Goal: Task Accomplishment & Management: Manage account settings

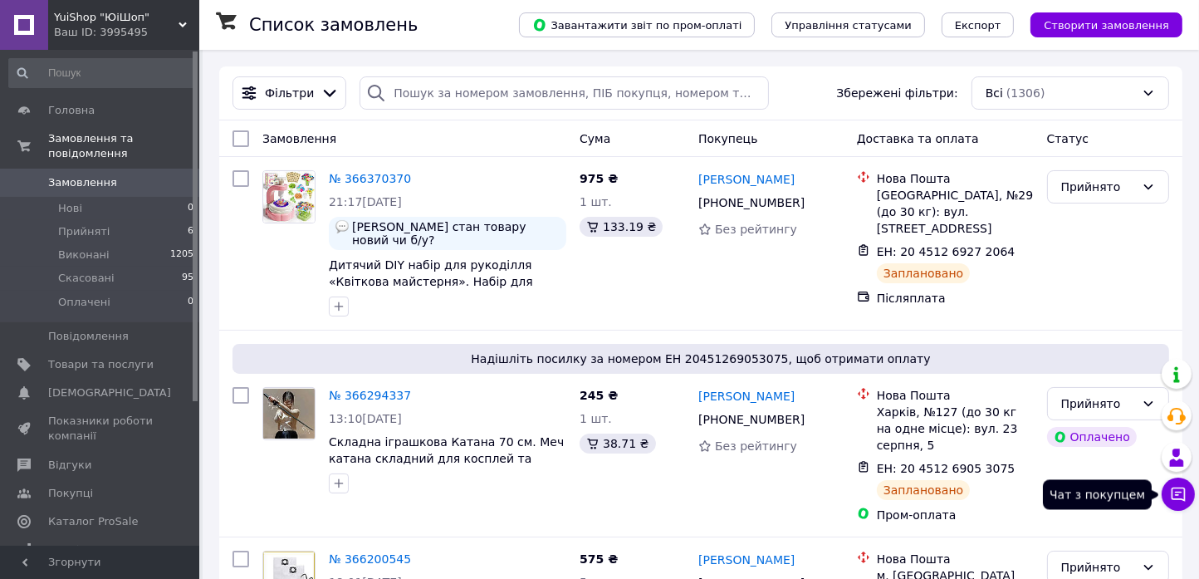
click at [1185, 492] on icon at bounding box center [1179, 494] width 14 height 14
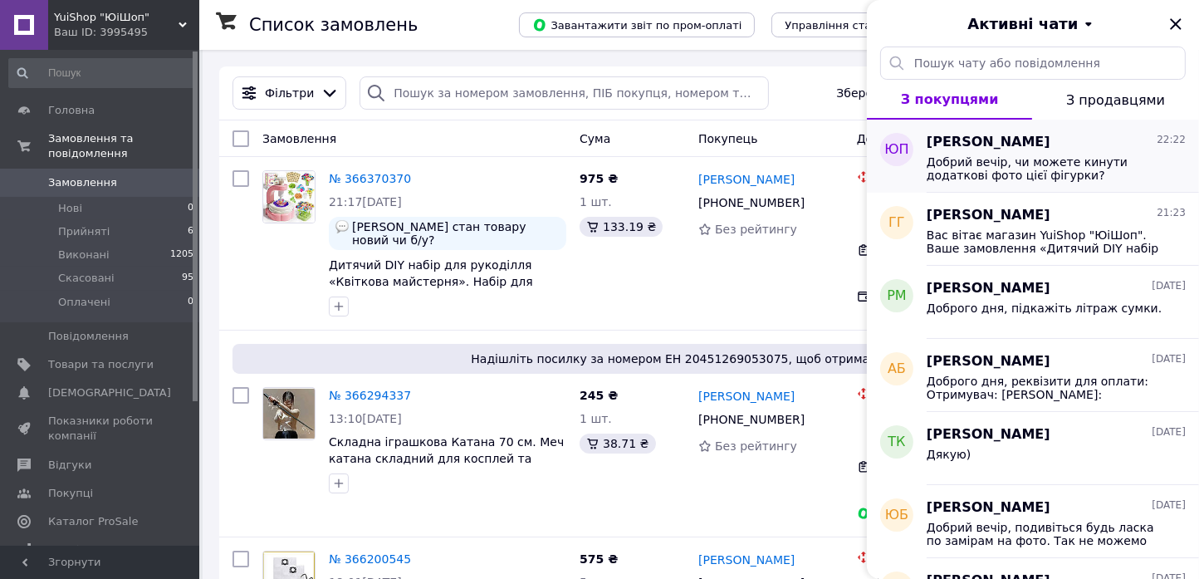
click at [1040, 177] on span "Добрий вечір, чи можете кинути додаткові фото цієї фігурки?" at bounding box center [1045, 168] width 236 height 27
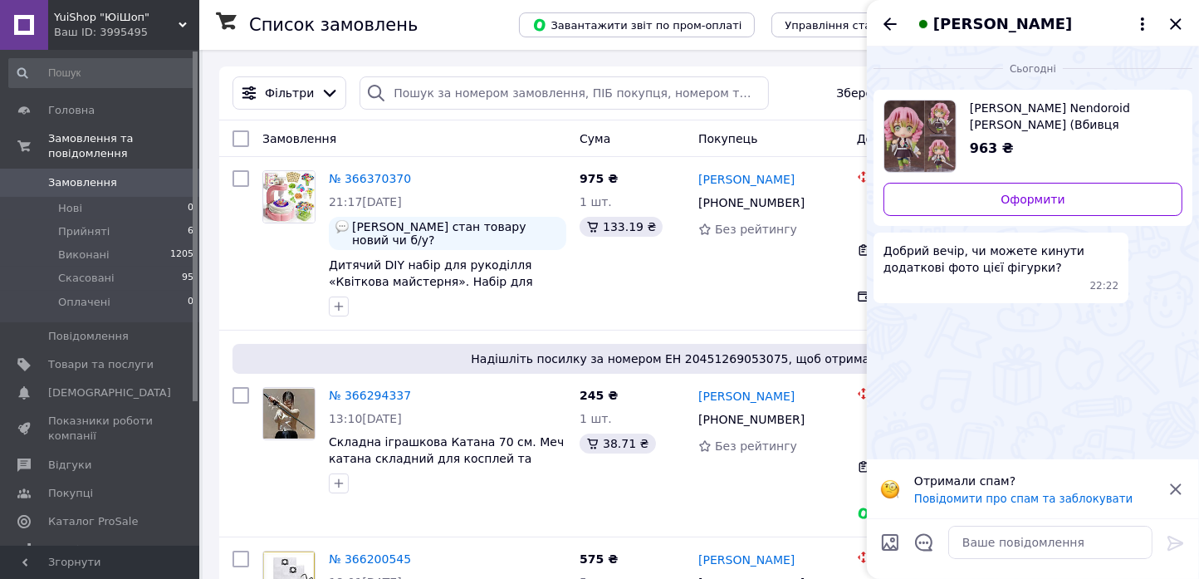
click at [970, 116] on span "[PERSON_NAME] Nendoroid [PERSON_NAME] (Вбивця [PERSON_NAME]). [PERSON_NAME]: Ki…" at bounding box center [1069, 116] width 199 height 33
click at [110, 357] on span "Товари та послуги" at bounding box center [100, 364] width 105 height 15
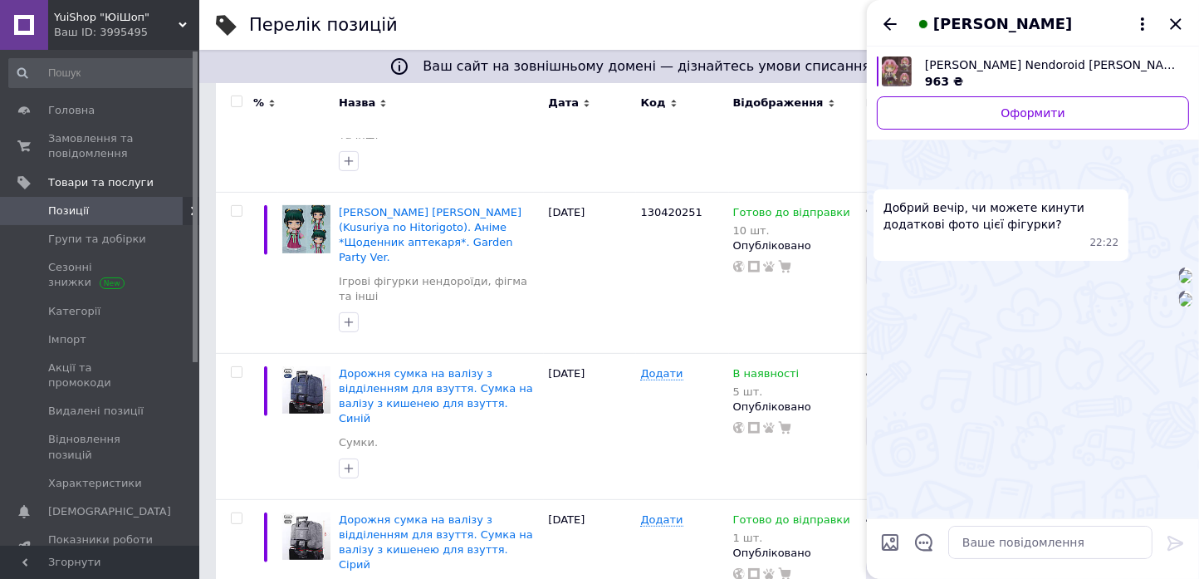
scroll to position [226, 0]
click at [1179, 270] on img at bounding box center [1185, 276] width 13 height 13
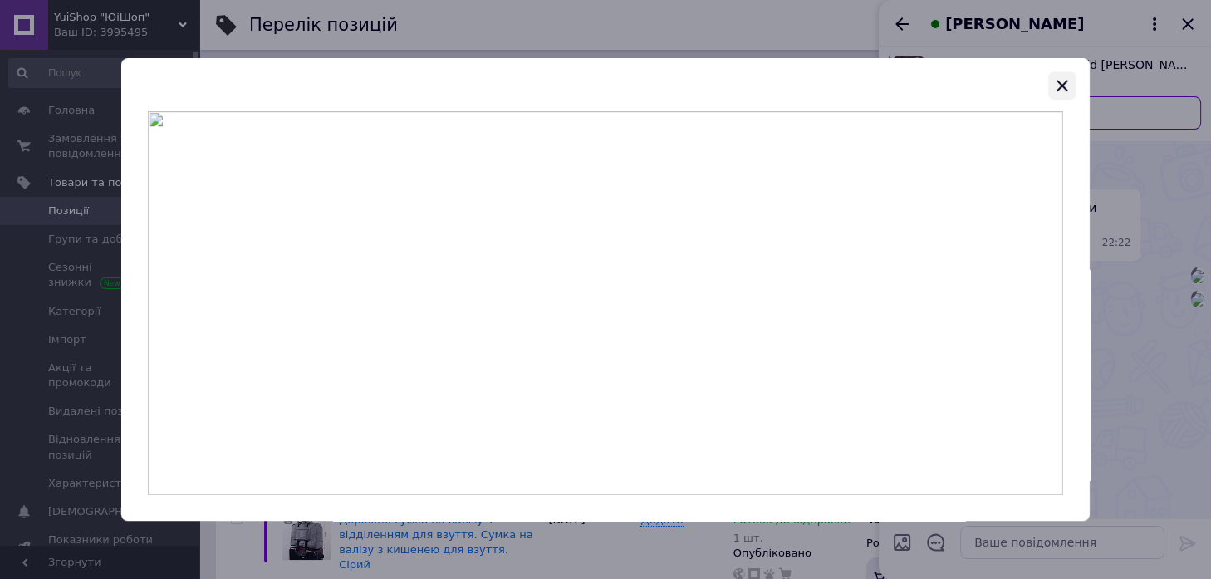
click at [1064, 91] on icon "button" at bounding box center [1062, 86] width 20 height 20
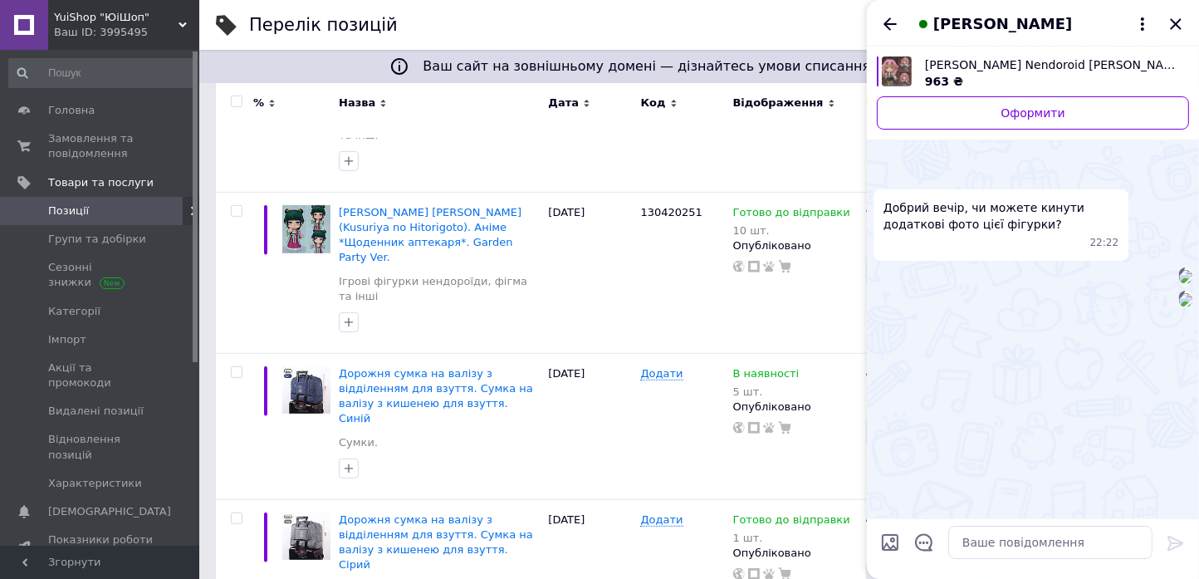
click at [1179, 306] on img at bounding box center [1185, 299] width 13 height 13
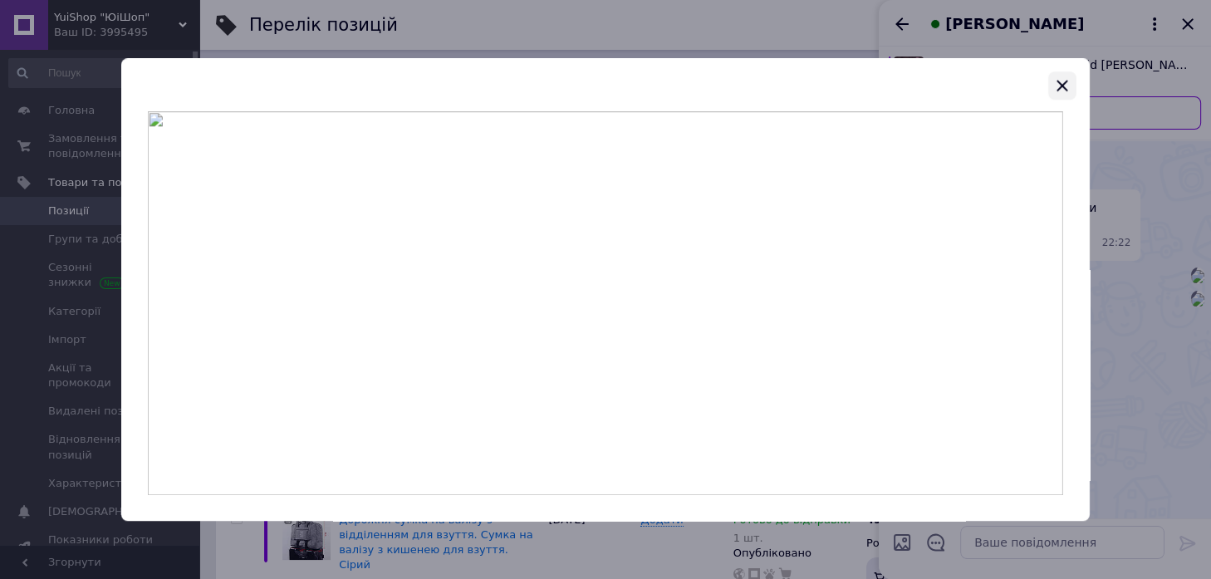
click at [1061, 86] on icon "button" at bounding box center [1062, 85] width 11 height 11
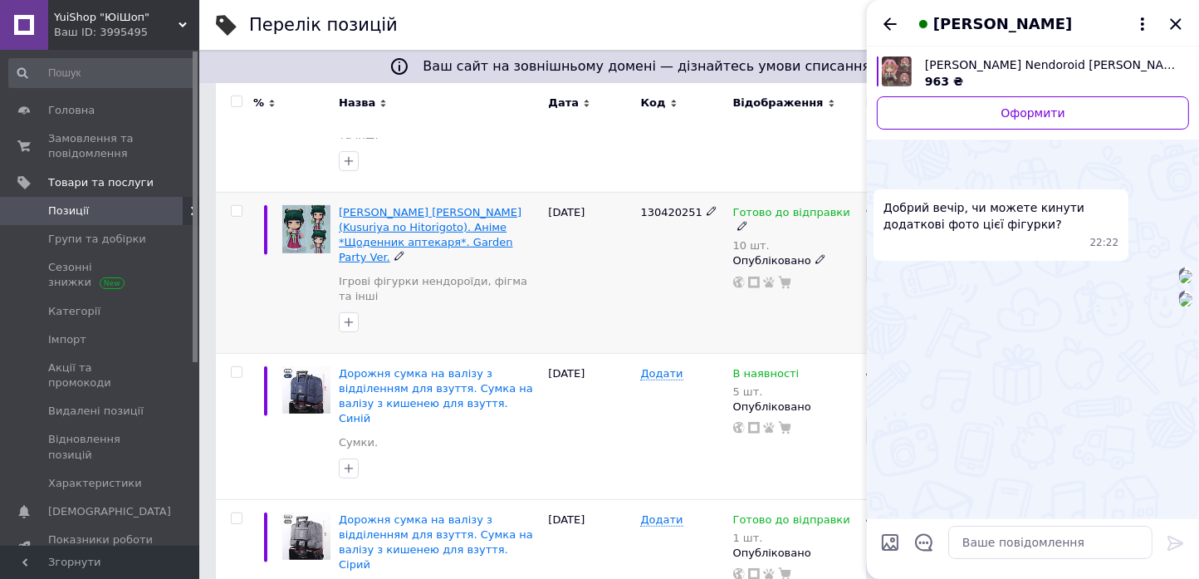
click at [436, 206] on span "[PERSON_NAME] [PERSON_NAME] (Kusuriya no Hitorigoto). Аніме *Щоденник аптекаря*…" at bounding box center [430, 235] width 183 height 58
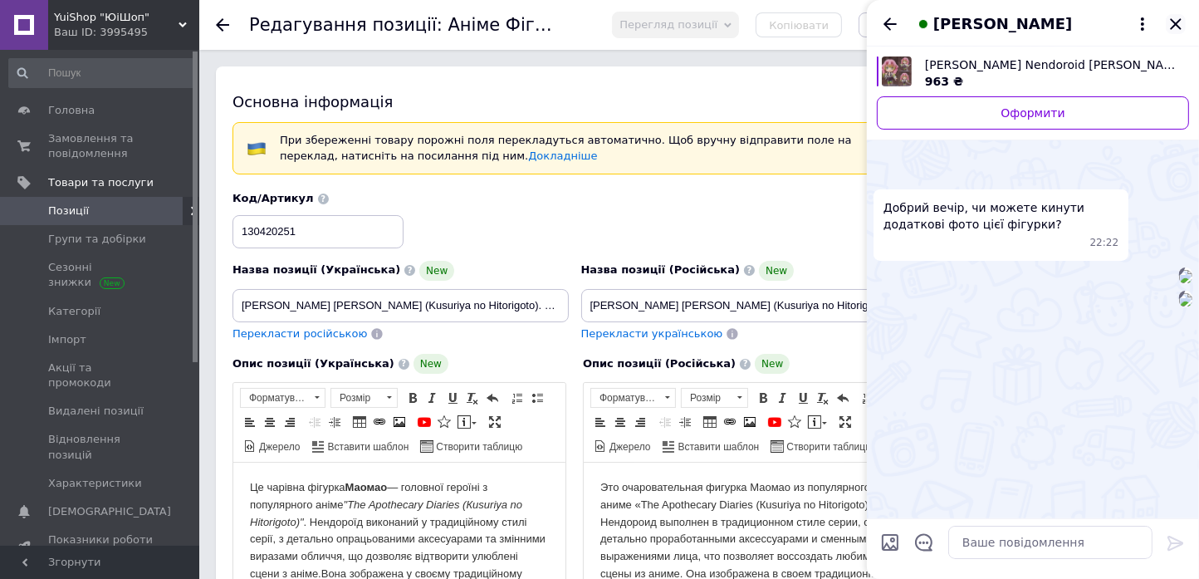
click at [1179, 27] on icon "Закрити" at bounding box center [1175, 23] width 11 height 11
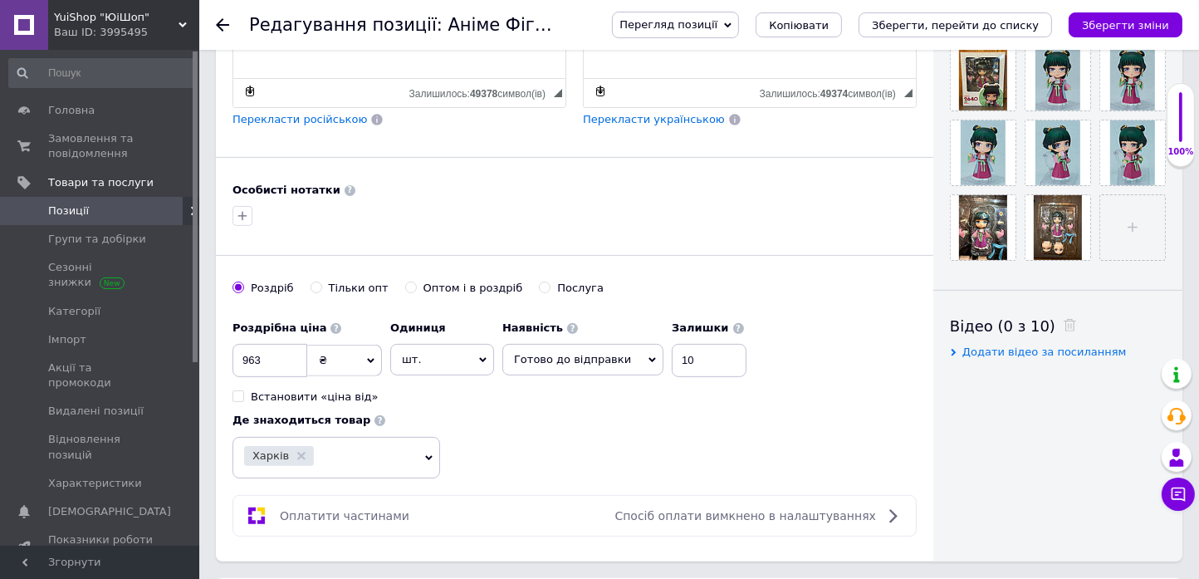
scroll to position [679, 0]
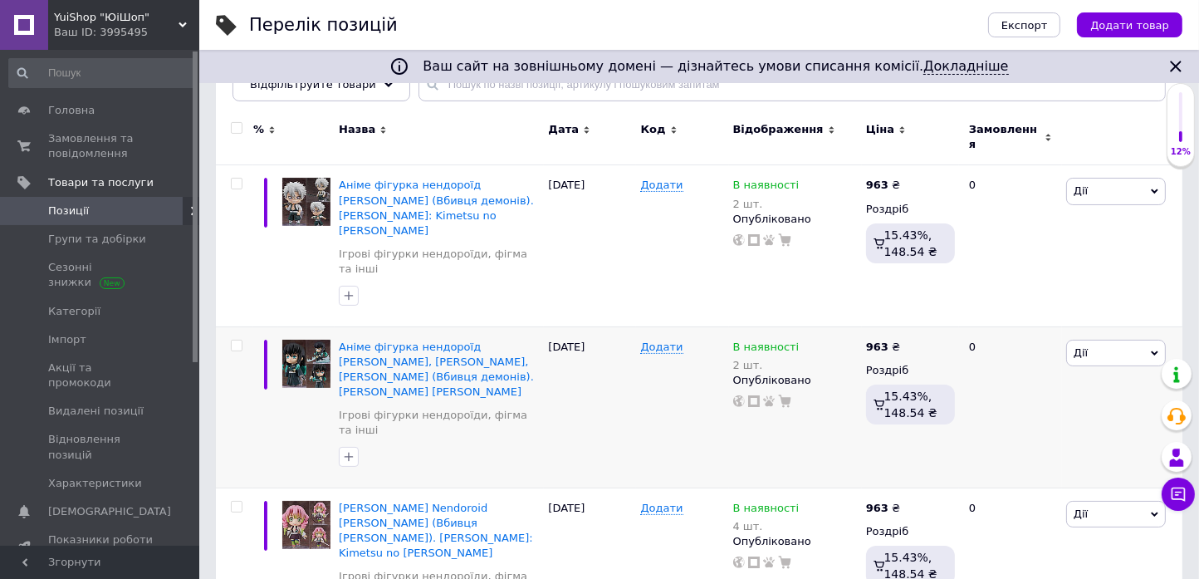
scroll to position [301, 0]
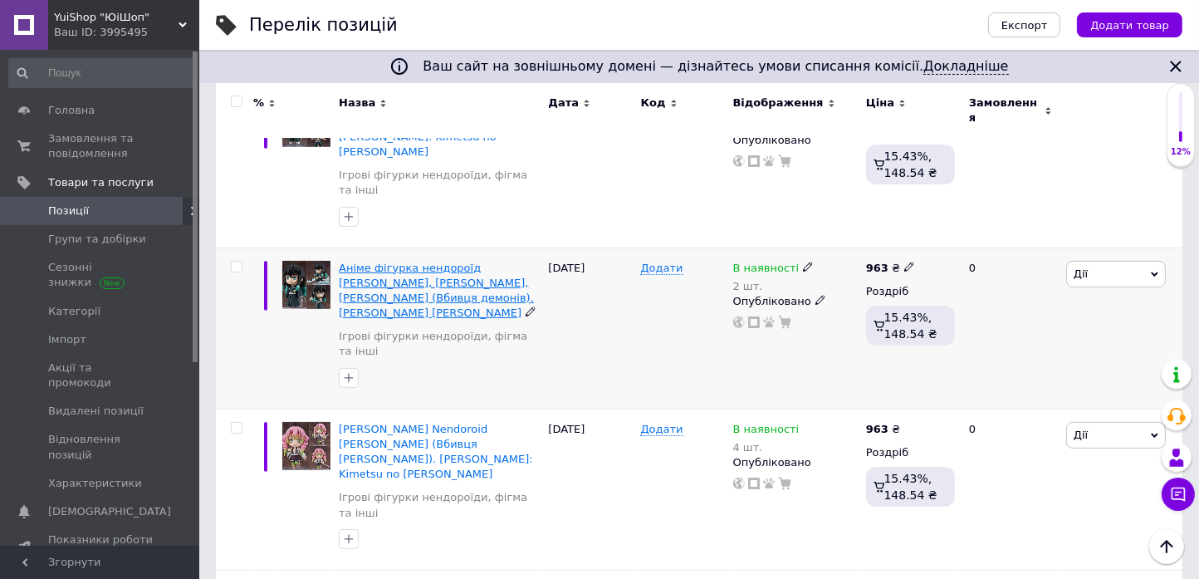
click at [404, 262] on span "Аніме фігурка нендороїд [PERSON_NAME], [PERSON_NAME], [PERSON_NAME] (Вбивця дем…" at bounding box center [436, 291] width 195 height 58
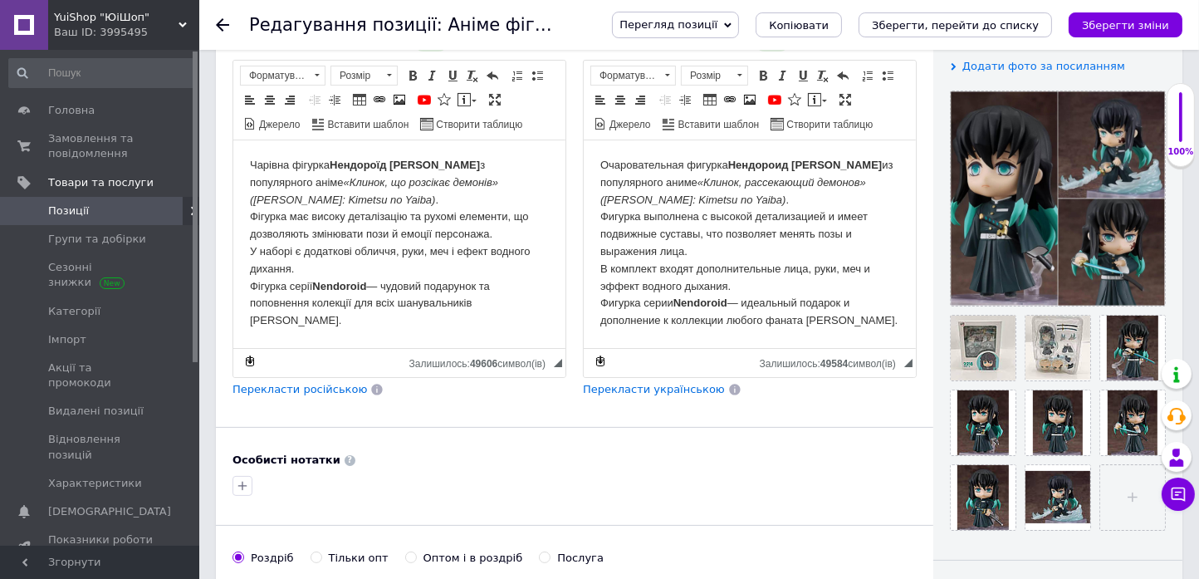
scroll to position [453, 0]
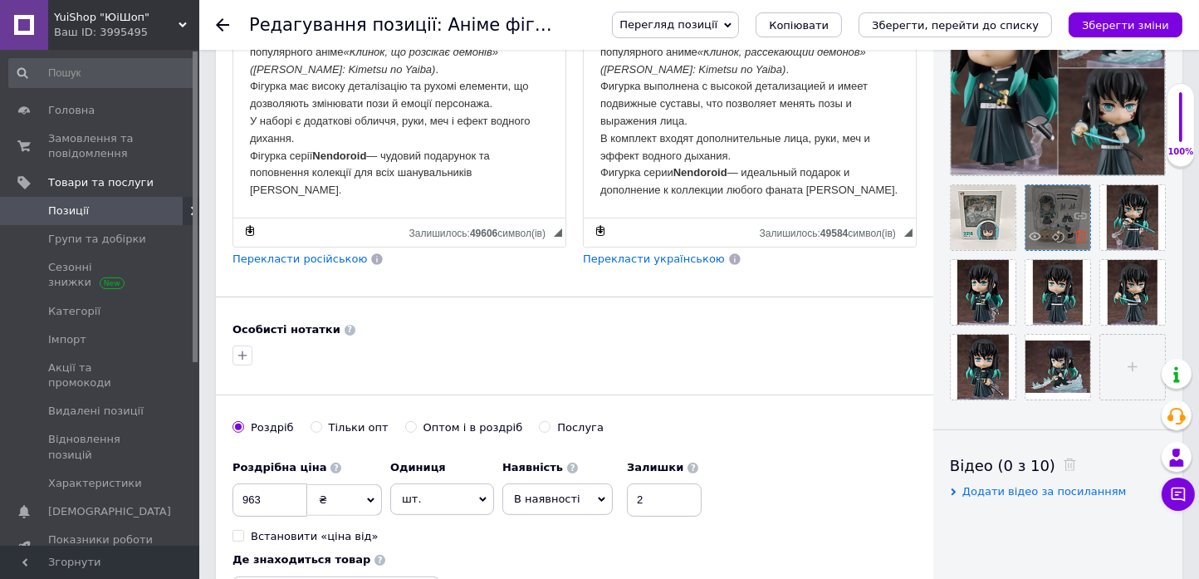
click at [1075, 234] on icon at bounding box center [1081, 236] width 12 height 12
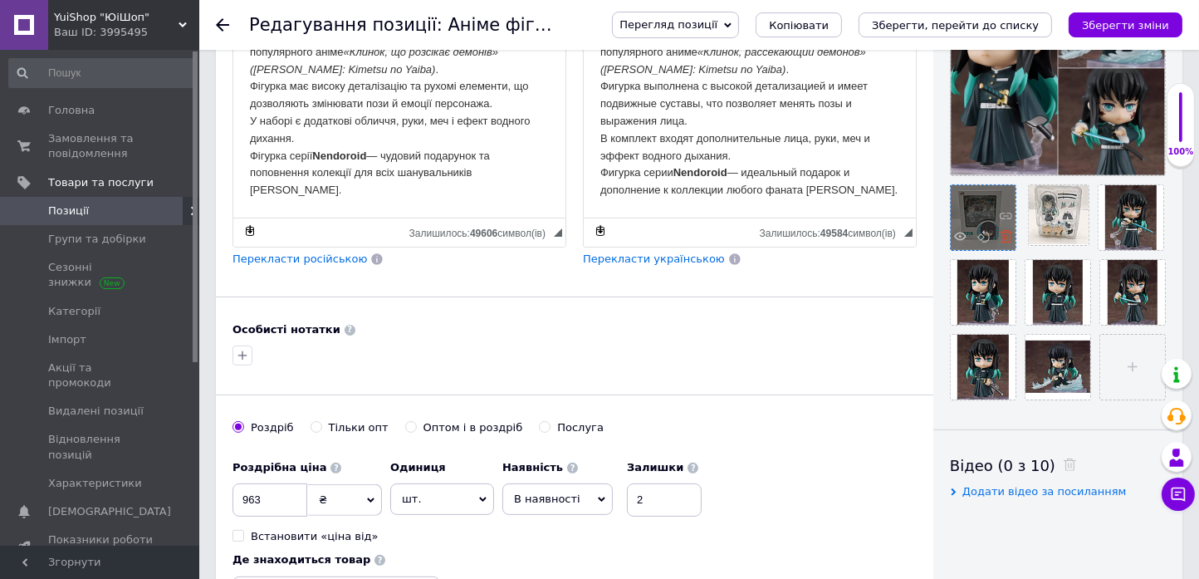
click at [1007, 236] on use at bounding box center [1006, 236] width 12 height 12
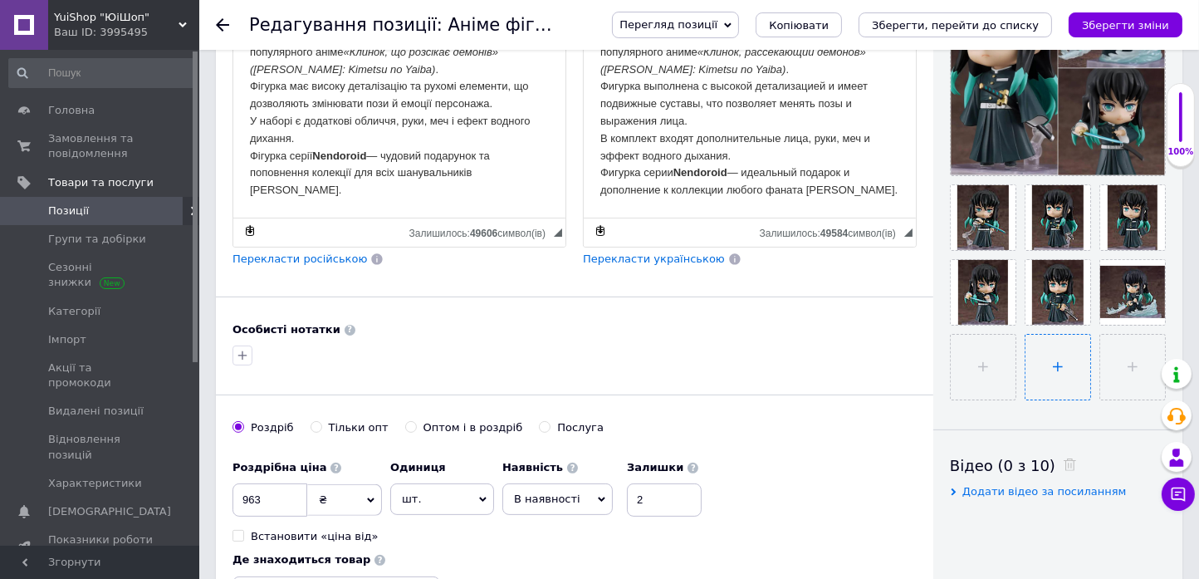
click at [1053, 370] on input "file" at bounding box center [1058, 367] width 65 height 65
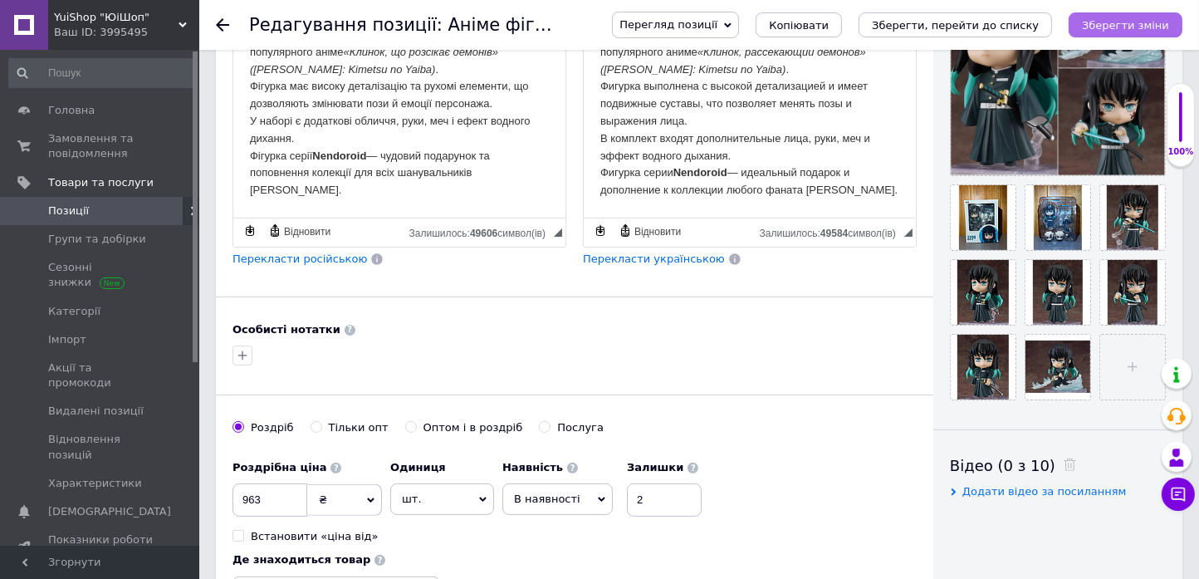
click at [1154, 31] on icon "Зберегти зміни" at bounding box center [1125, 25] width 87 height 12
click at [218, 21] on icon at bounding box center [222, 24] width 13 height 13
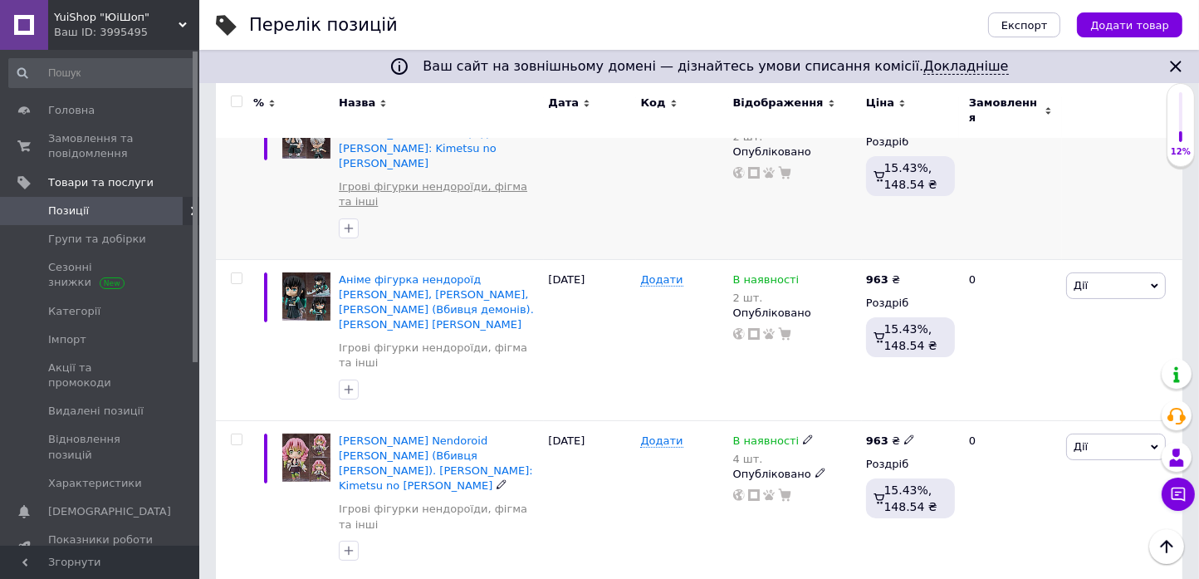
scroll to position [226, 0]
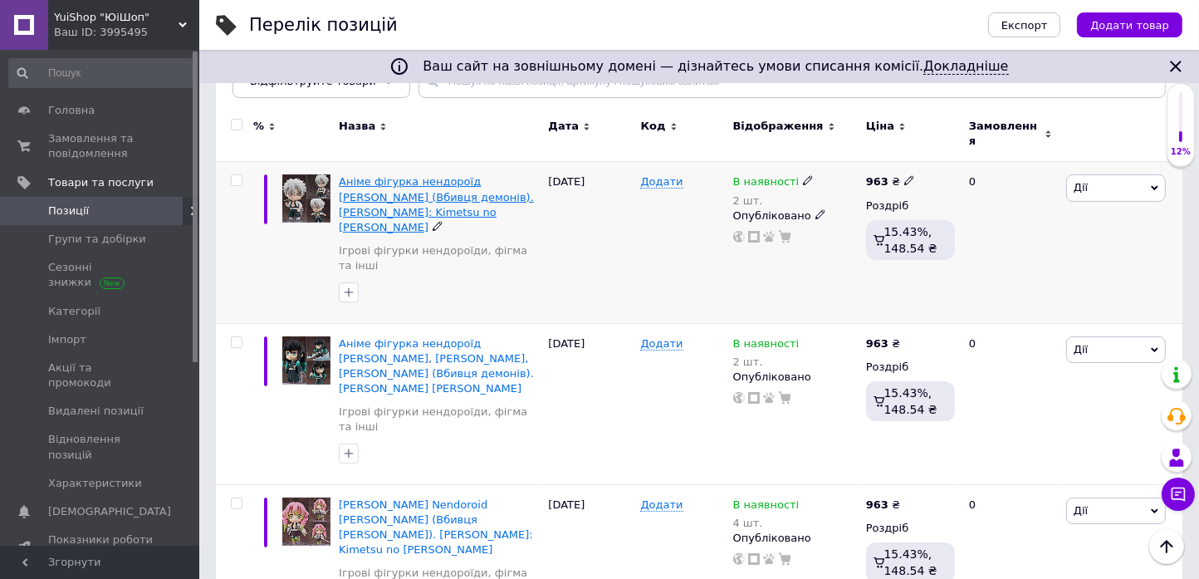
click at [424, 175] on span "Аніме фігурка нендороїд [PERSON_NAME] (Вбивця демонів). [PERSON_NAME]: Kimetsu …" at bounding box center [436, 204] width 195 height 58
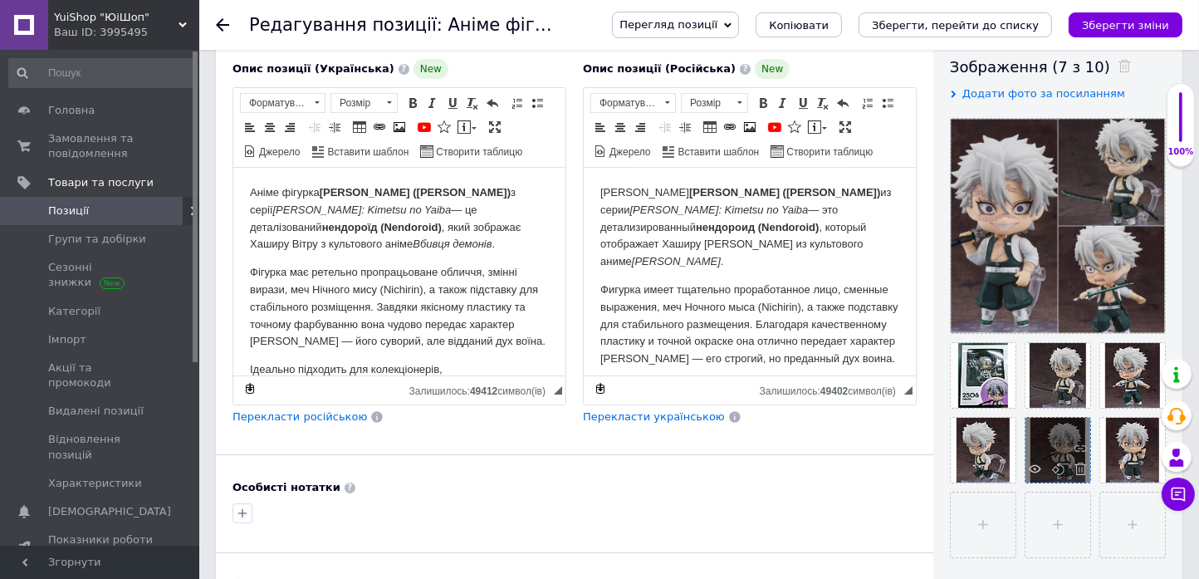
scroll to position [301, 0]
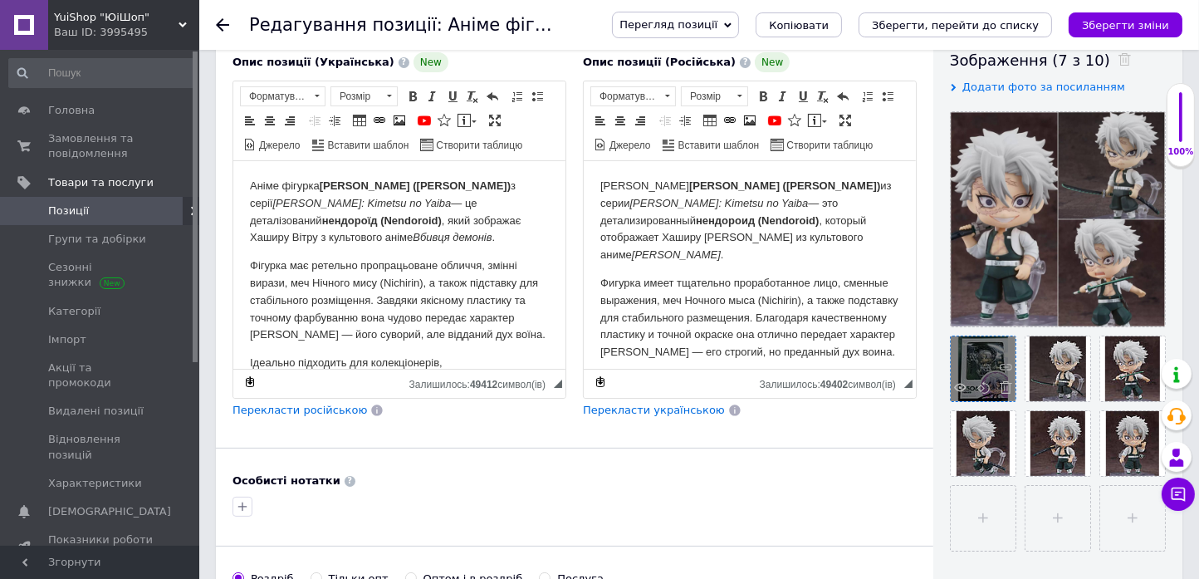
click at [1007, 393] on span at bounding box center [1002, 389] width 21 height 17
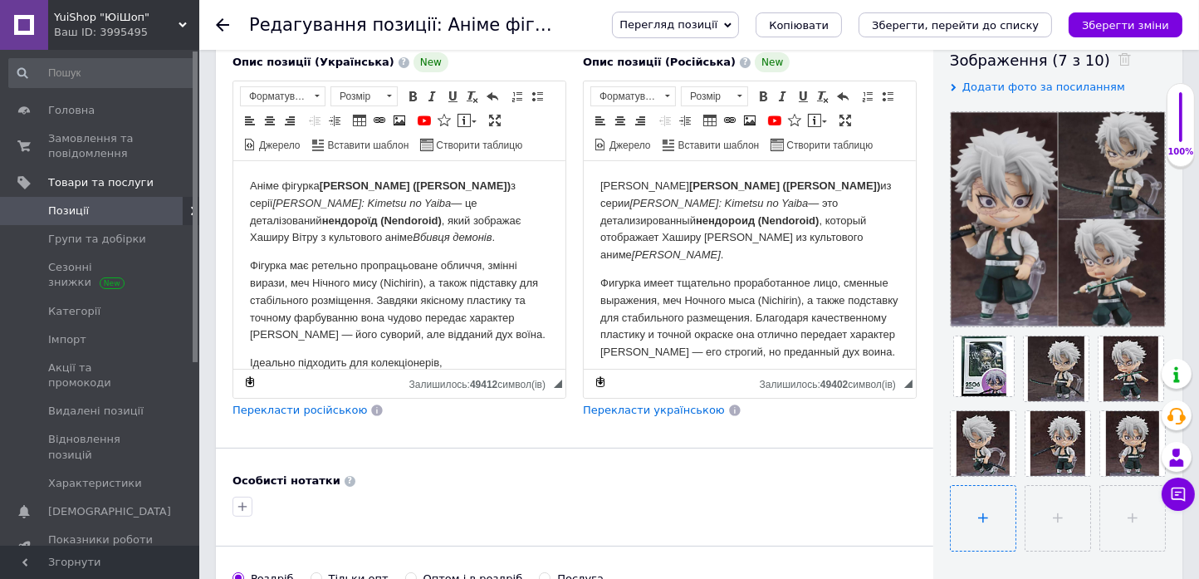
click at [1006, 524] on input "file" at bounding box center [983, 518] width 65 height 65
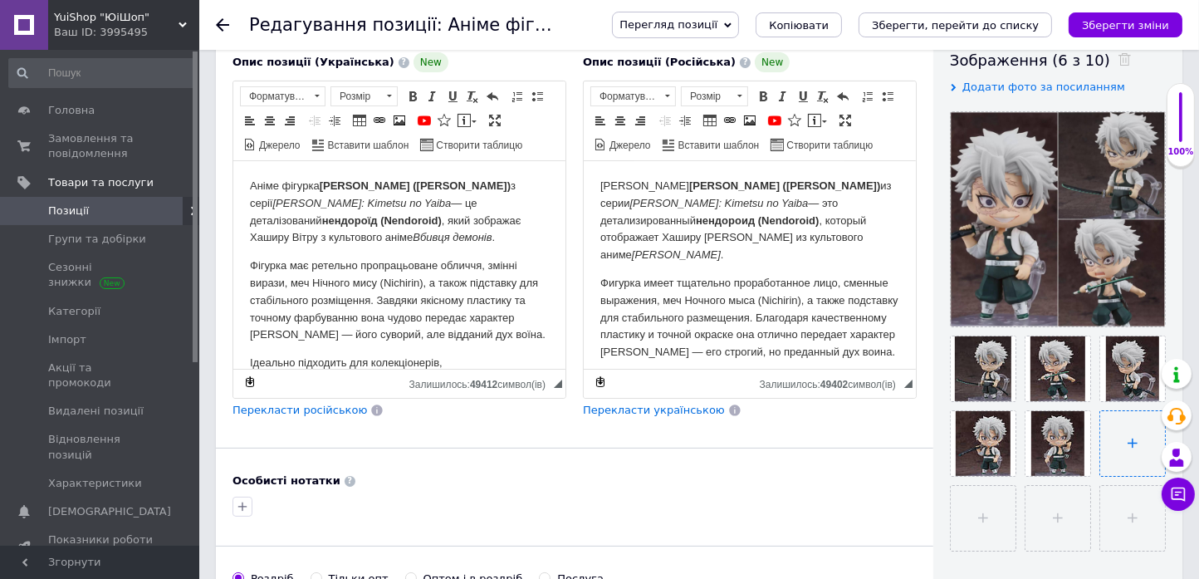
type input "C:\fakepath\5431548829913710303.jpg"
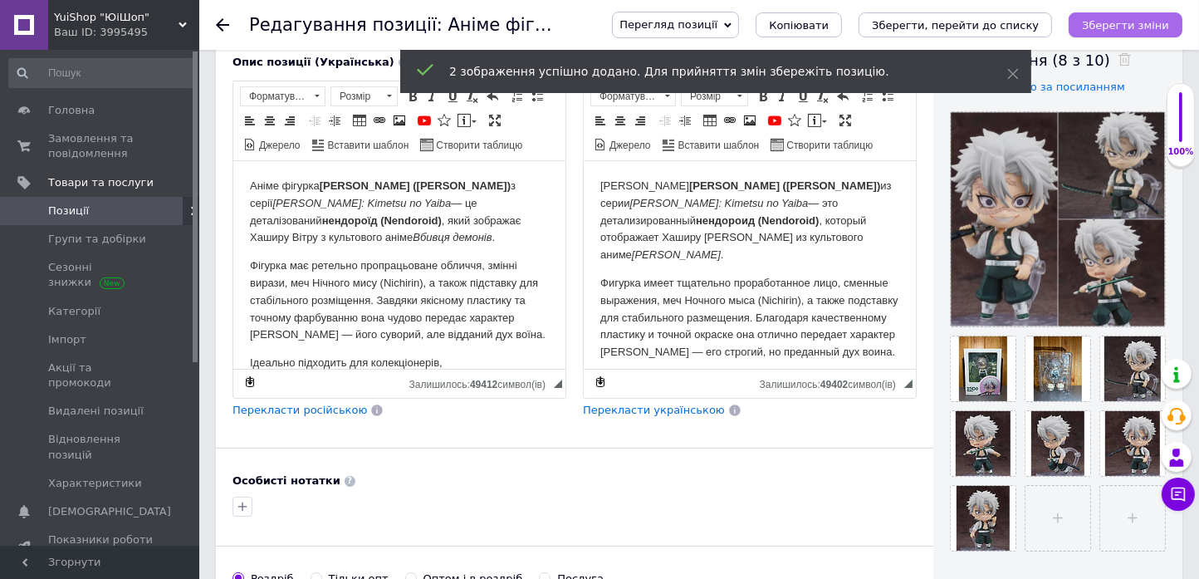
click at [1165, 22] on icon "Зберегти зміни" at bounding box center [1125, 25] width 87 height 12
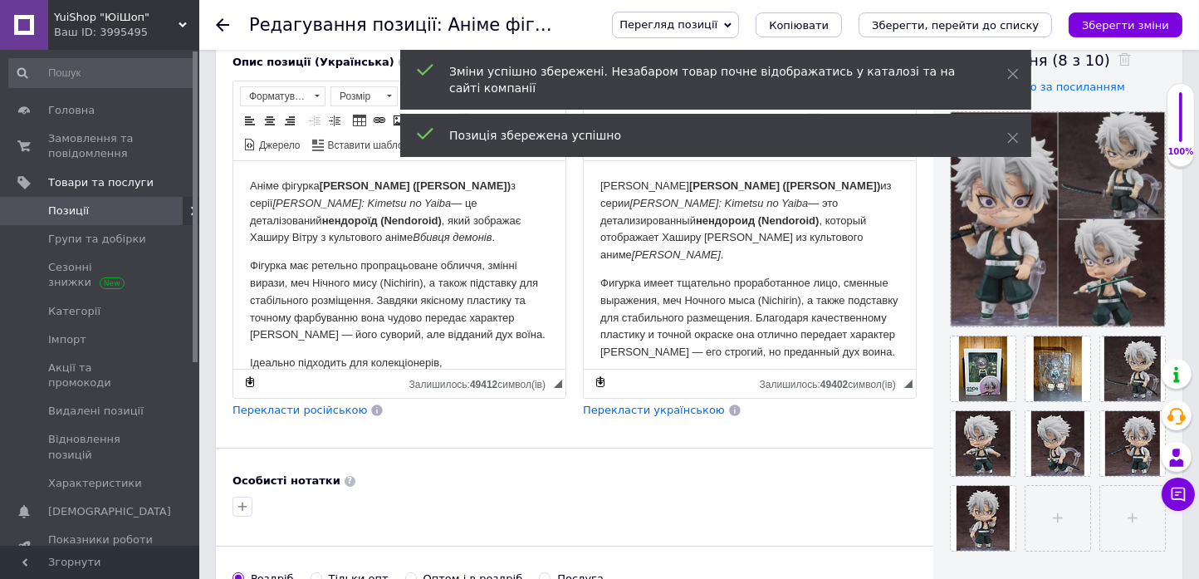
click at [219, 25] on use at bounding box center [222, 24] width 13 height 13
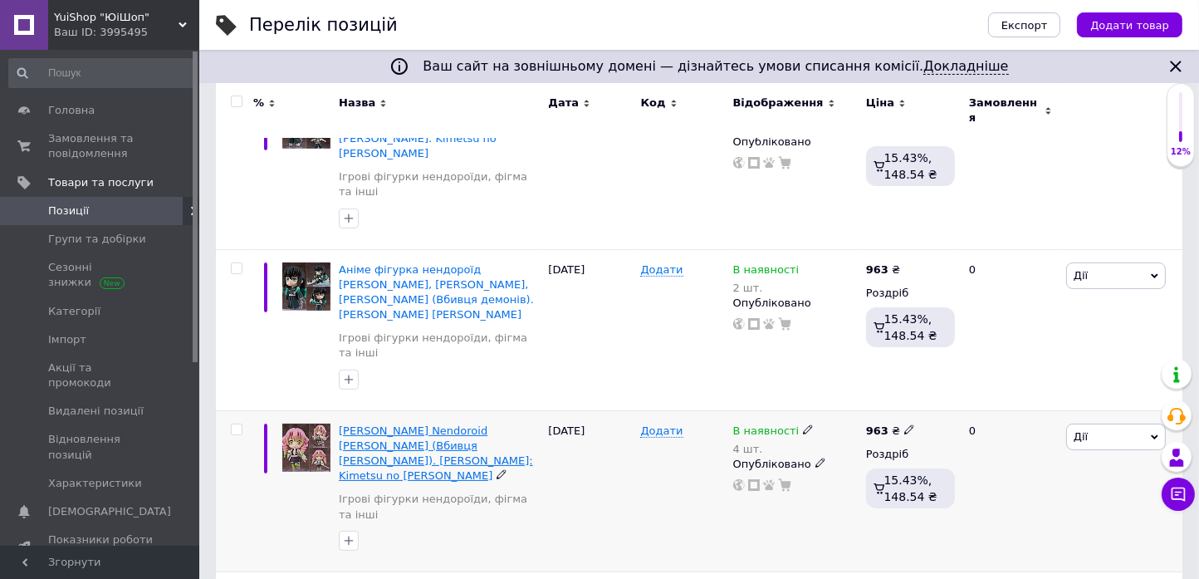
scroll to position [301, 0]
click at [390, 423] on span "[PERSON_NAME] Nendoroid [PERSON_NAME] (Вбивця [PERSON_NAME]). [PERSON_NAME]: Ki…" at bounding box center [436, 452] width 194 height 58
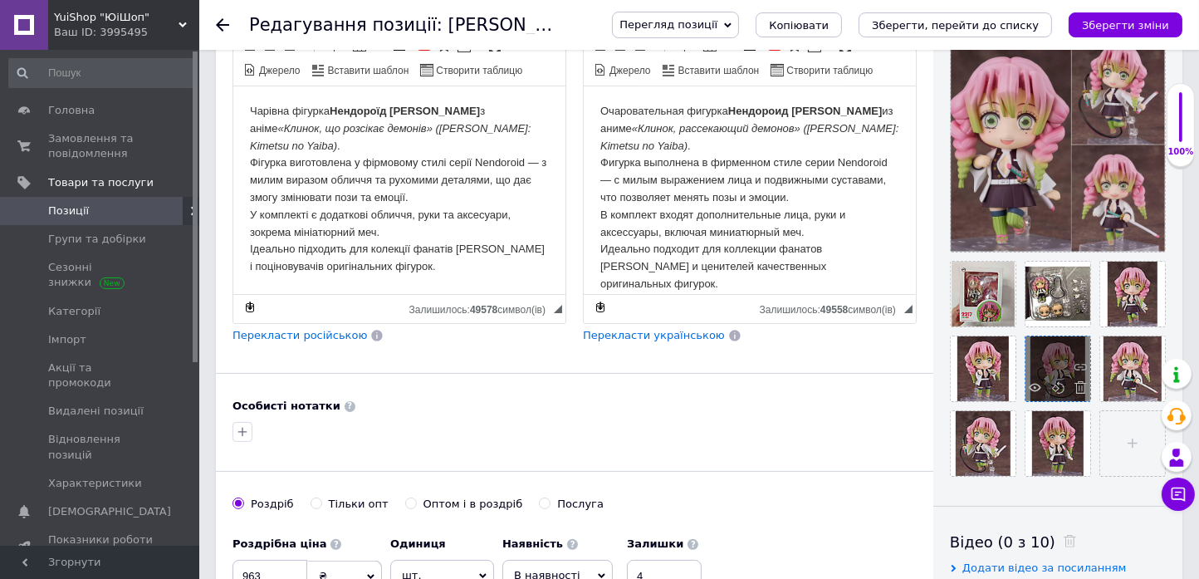
scroll to position [377, 0]
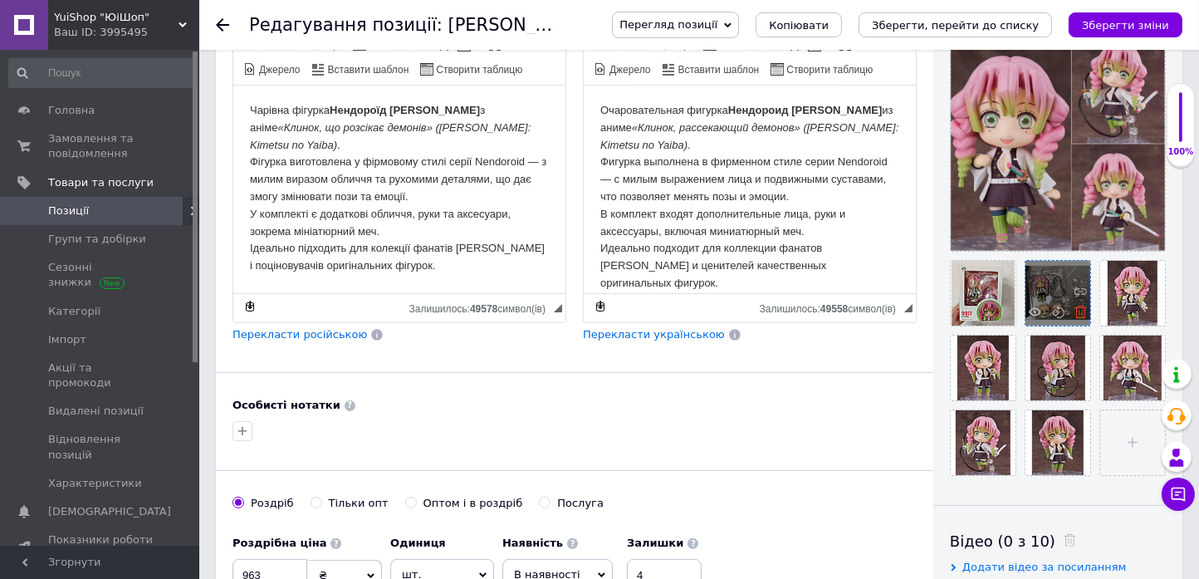
click at [1080, 313] on icon at bounding box center [1081, 312] width 12 height 12
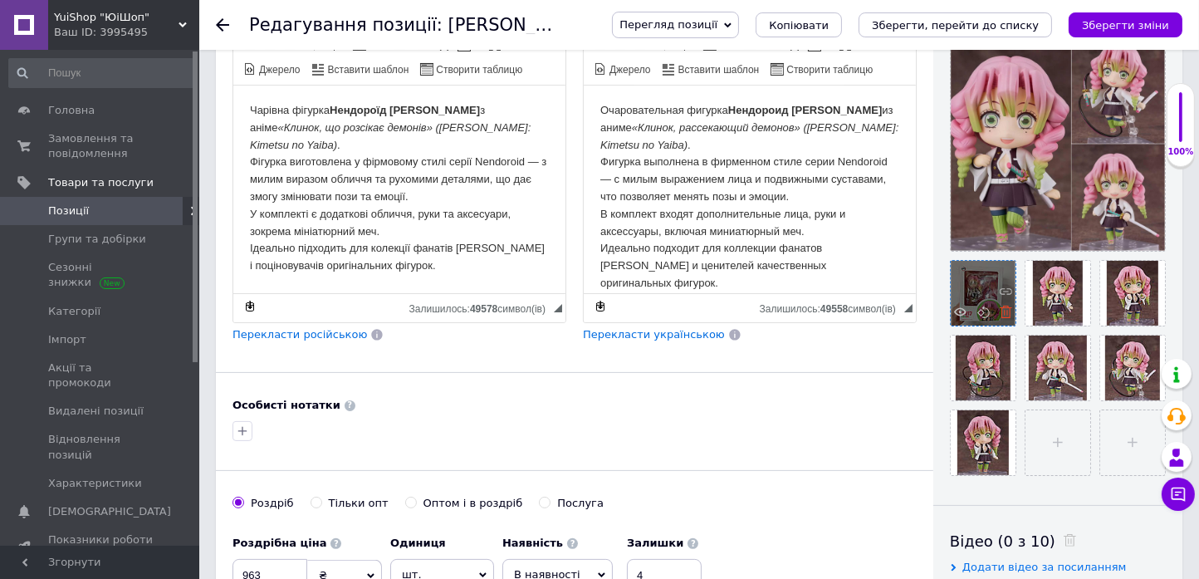
click at [1008, 313] on icon at bounding box center [1006, 312] width 12 height 12
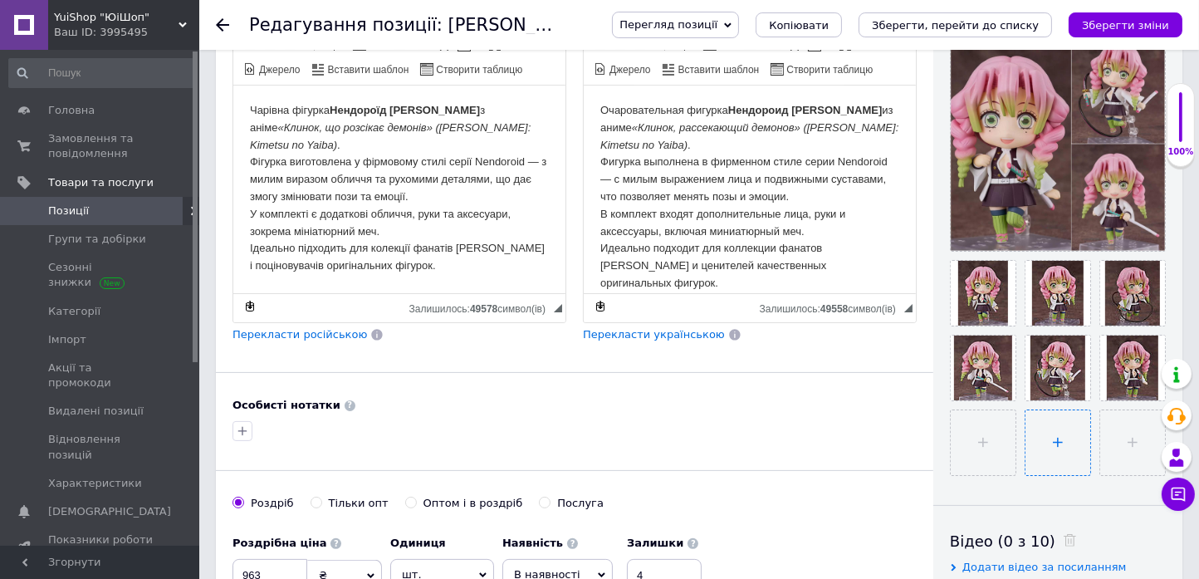
click at [1043, 453] on input "file" at bounding box center [1058, 442] width 65 height 65
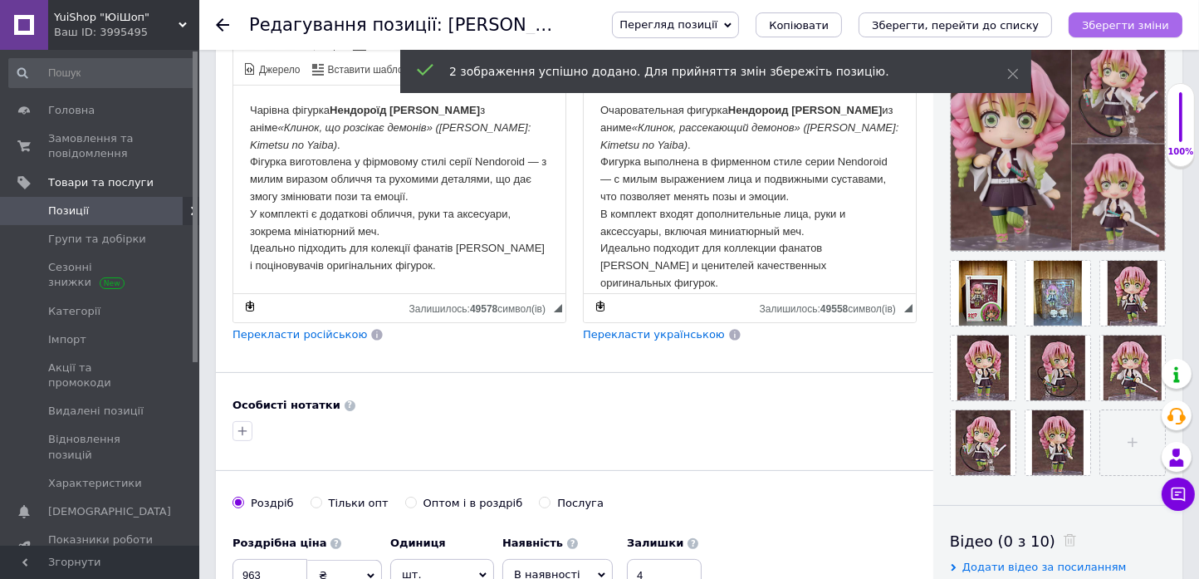
click at [1134, 27] on icon "Зберегти зміни" at bounding box center [1125, 25] width 87 height 12
